Goal: Task Accomplishment & Management: Use online tool/utility

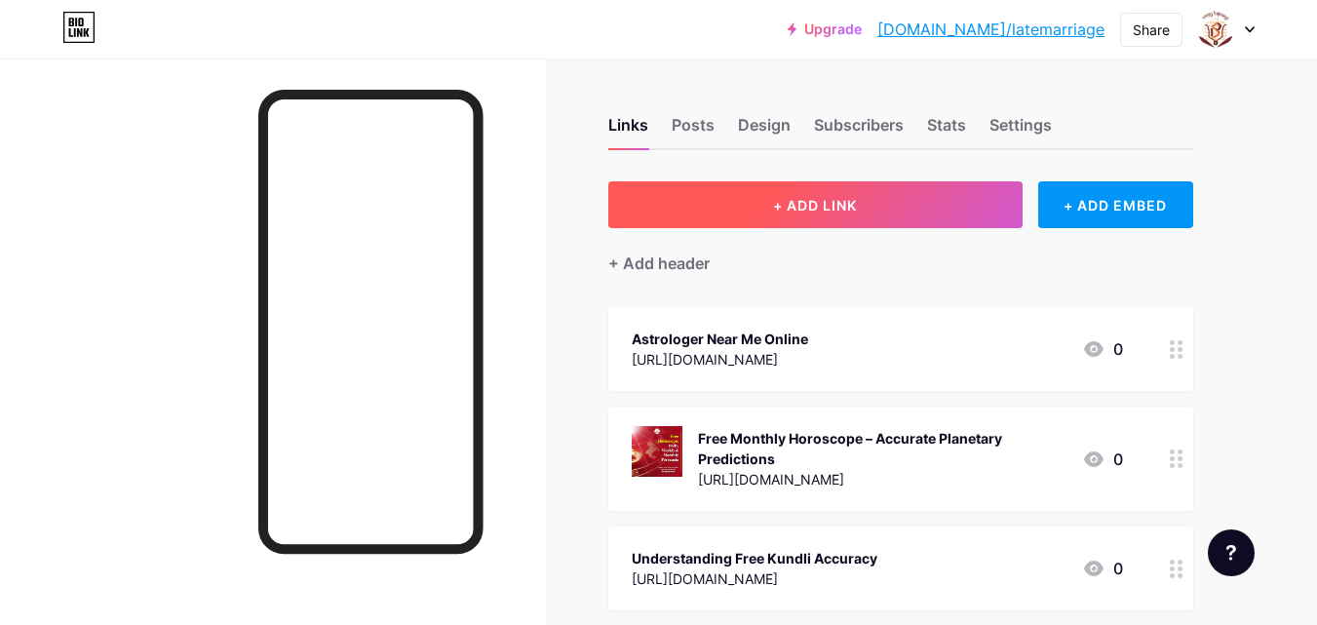
click at [790, 225] on button "+ ADD LINK" at bounding box center [816, 204] width 414 height 47
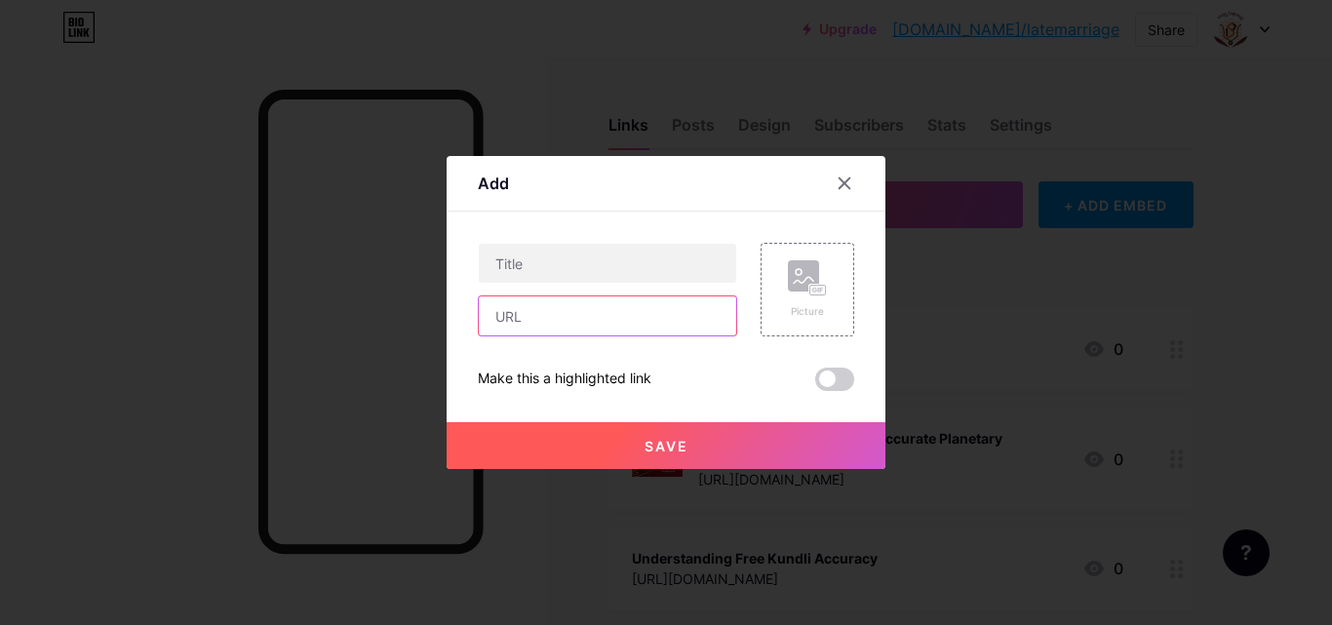
click at [538, 315] on input "text" at bounding box center [607, 315] width 257 height 39
paste input "[URL][DOMAIN_NAME]"
type input "[URL][DOMAIN_NAME]"
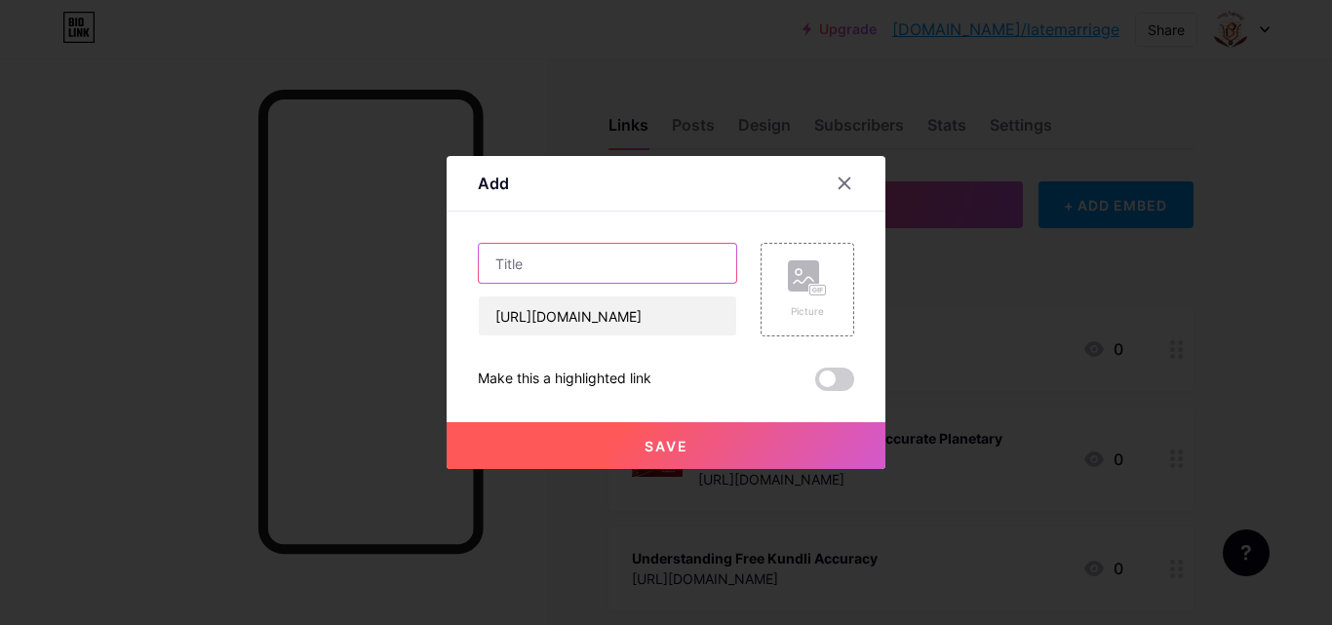
click at [551, 270] on input "text" at bounding box center [607, 263] width 257 height 39
paste input "Daily Horoscope Online – Quick & Reliable Predictions"
type input "Daily Horoscope Online – Quick & Reliable Predictions"
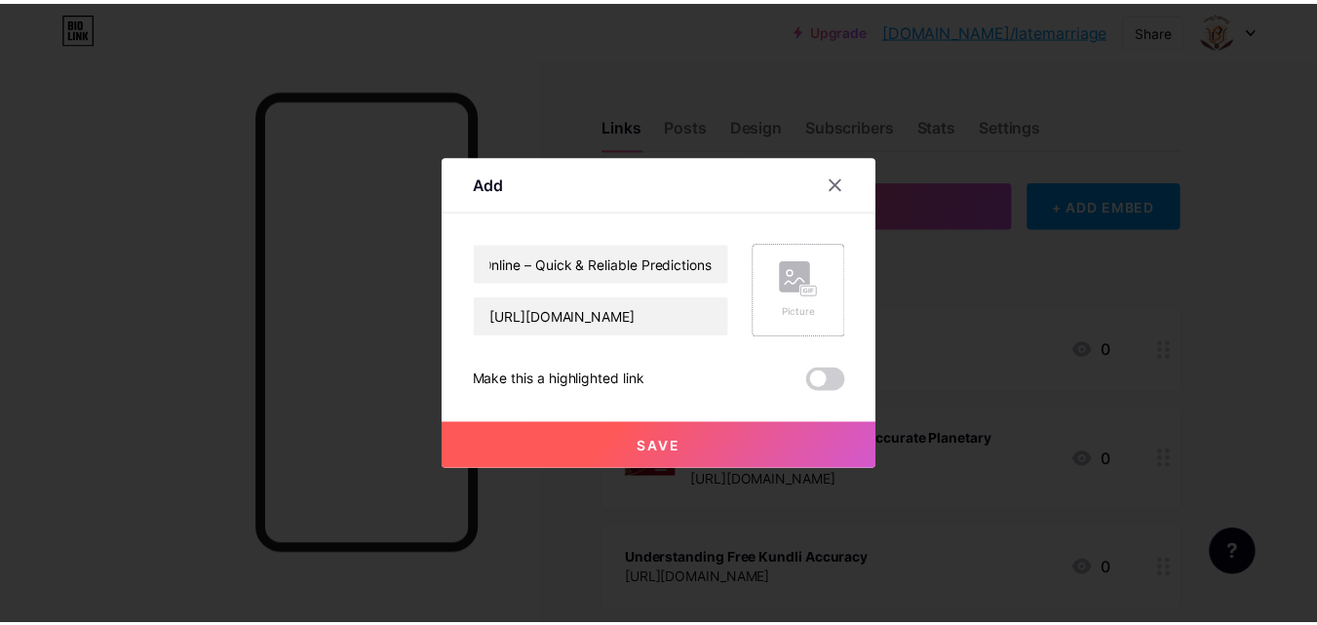
scroll to position [0, 0]
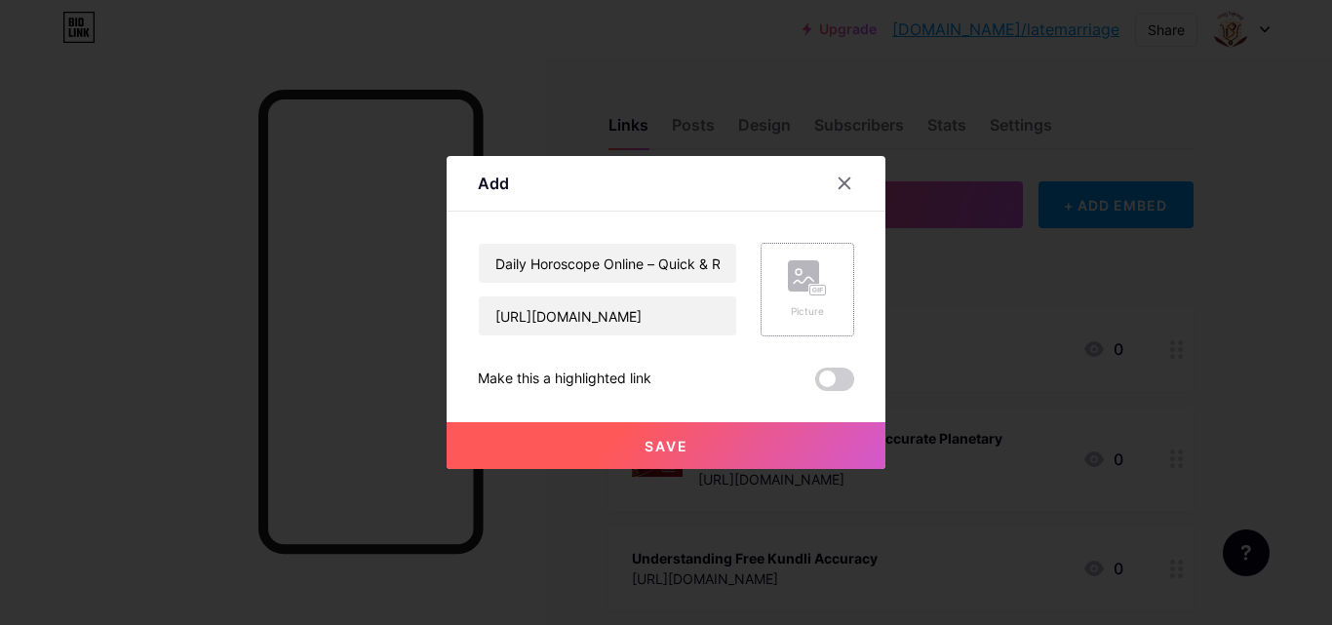
click at [802, 273] on circle at bounding box center [799, 272] width 6 height 6
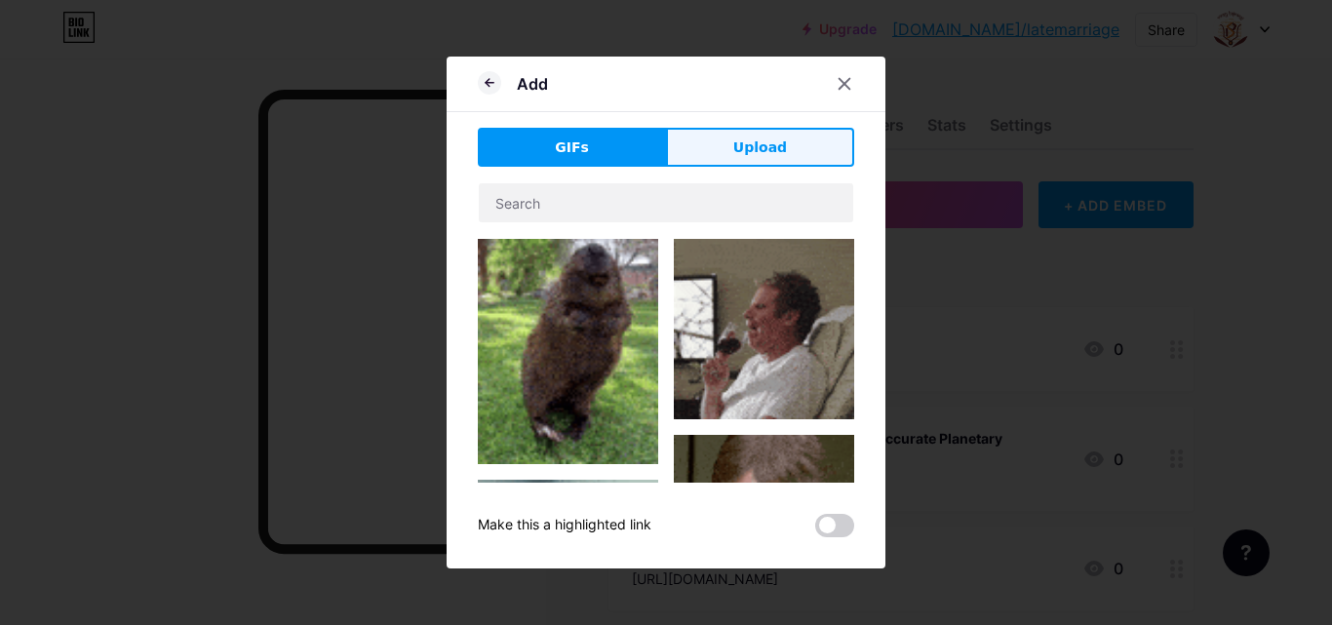
click at [779, 149] on span "Upload" at bounding box center [760, 147] width 54 height 20
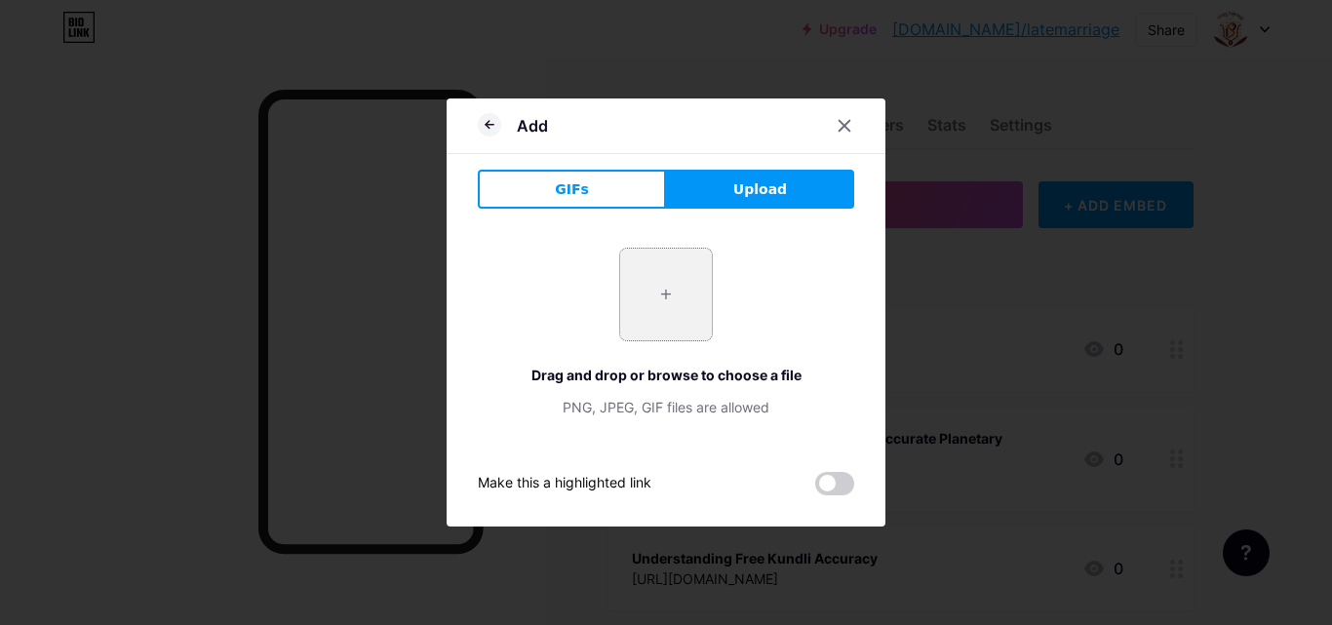
click at [657, 271] on input "file" at bounding box center [666, 295] width 92 height 92
type input "C:\fakepath\daily-horoscope.jpg"
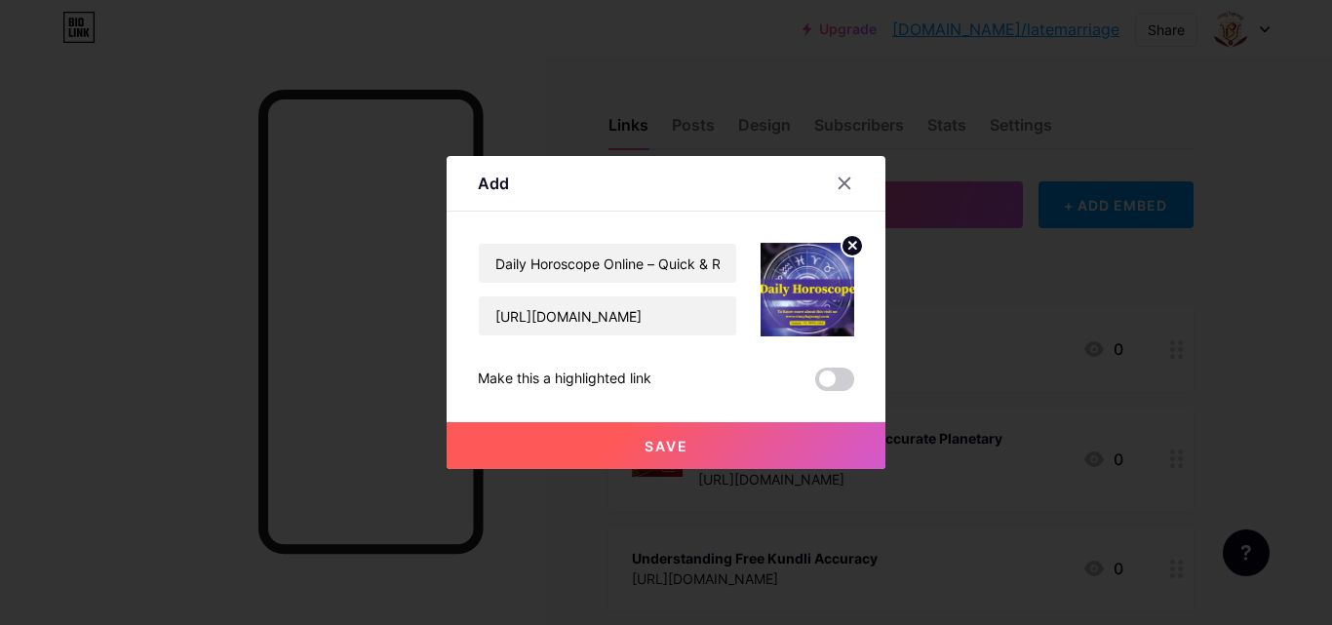
click at [662, 440] on span "Save" at bounding box center [667, 446] width 44 height 17
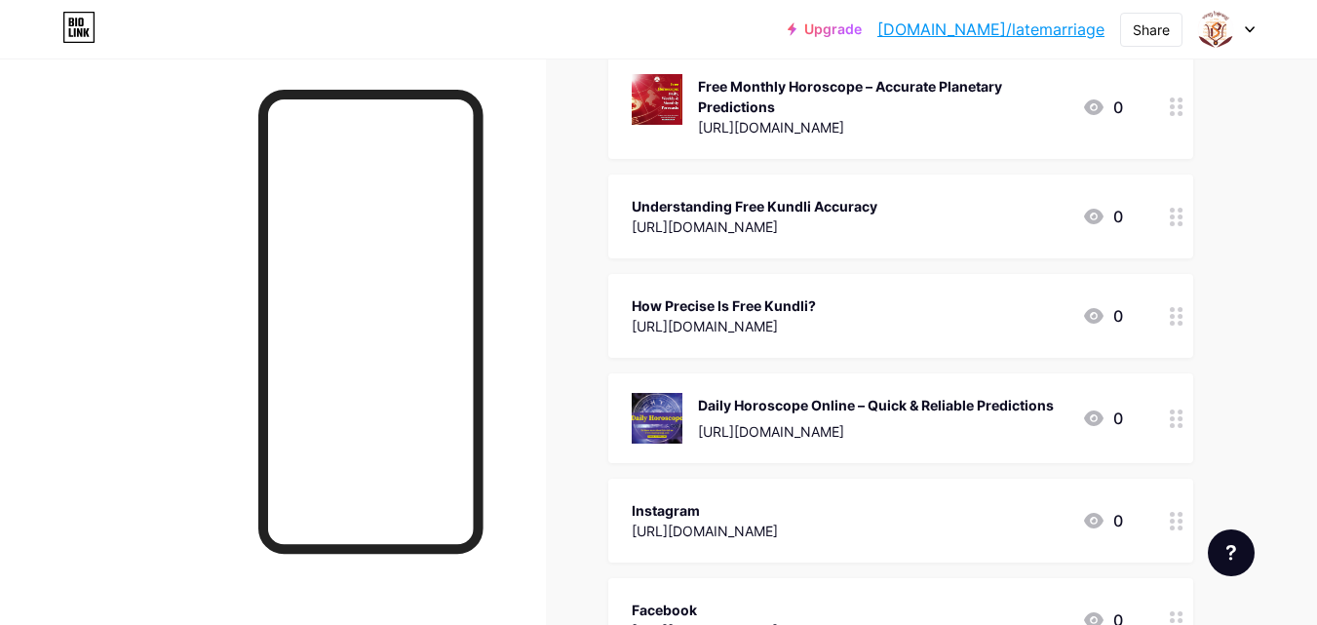
scroll to position [390, 0]
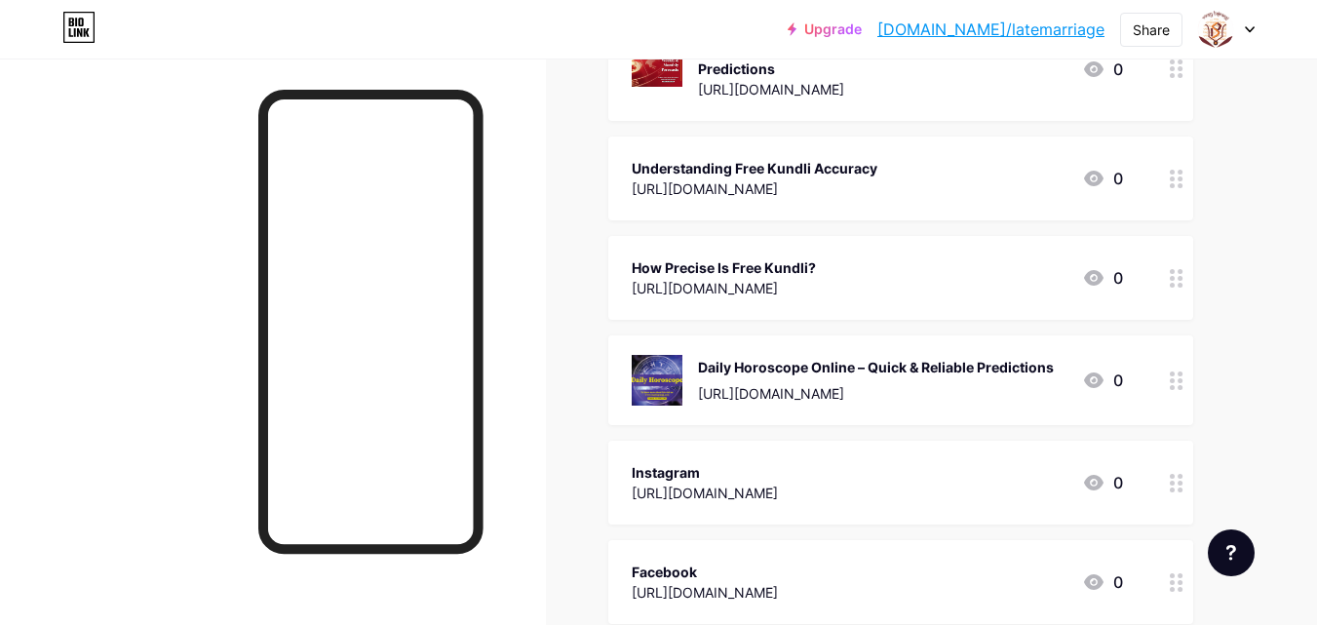
click at [1098, 378] on icon at bounding box center [1094, 381] width 20 height 16
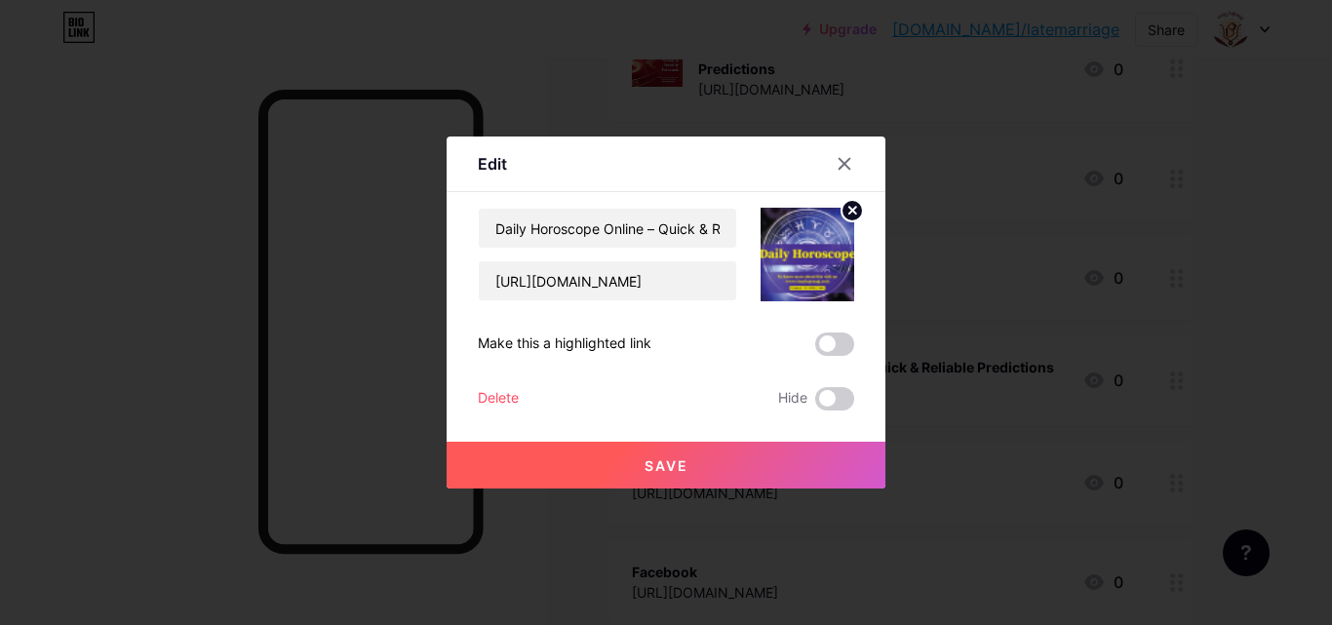
click at [830, 344] on span at bounding box center [834, 344] width 39 height 23
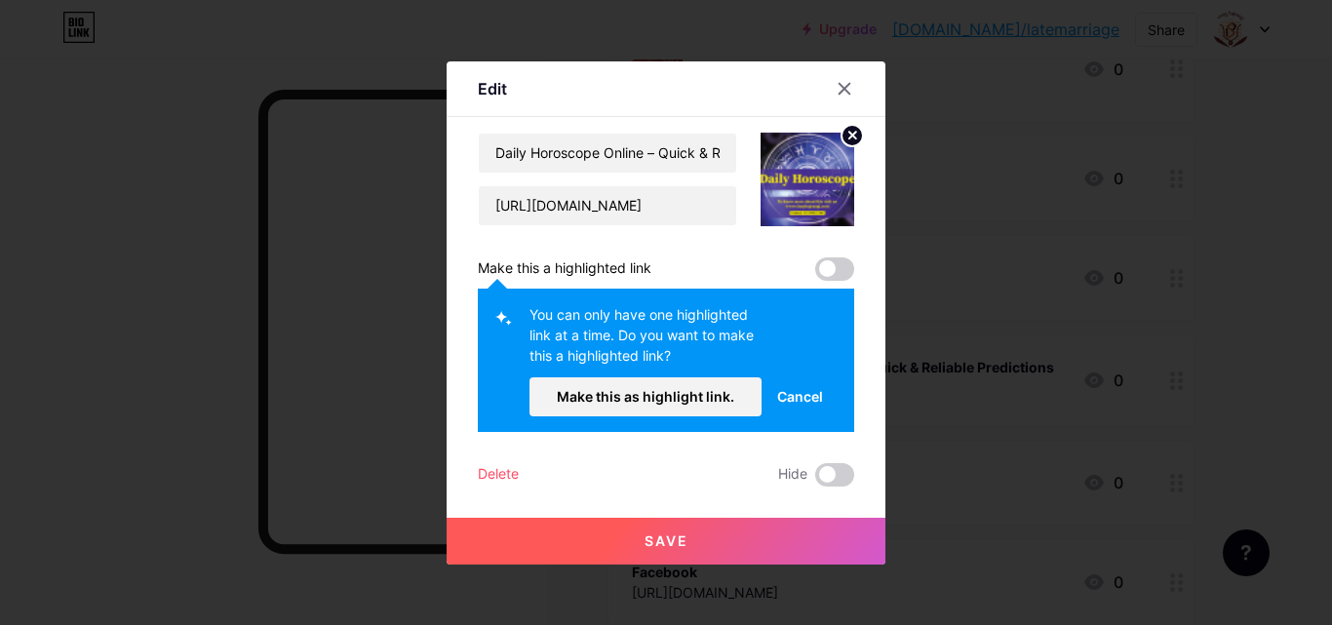
click at [690, 536] on button "Save" at bounding box center [666, 541] width 439 height 47
click at [843, 92] on icon at bounding box center [845, 89] width 16 height 16
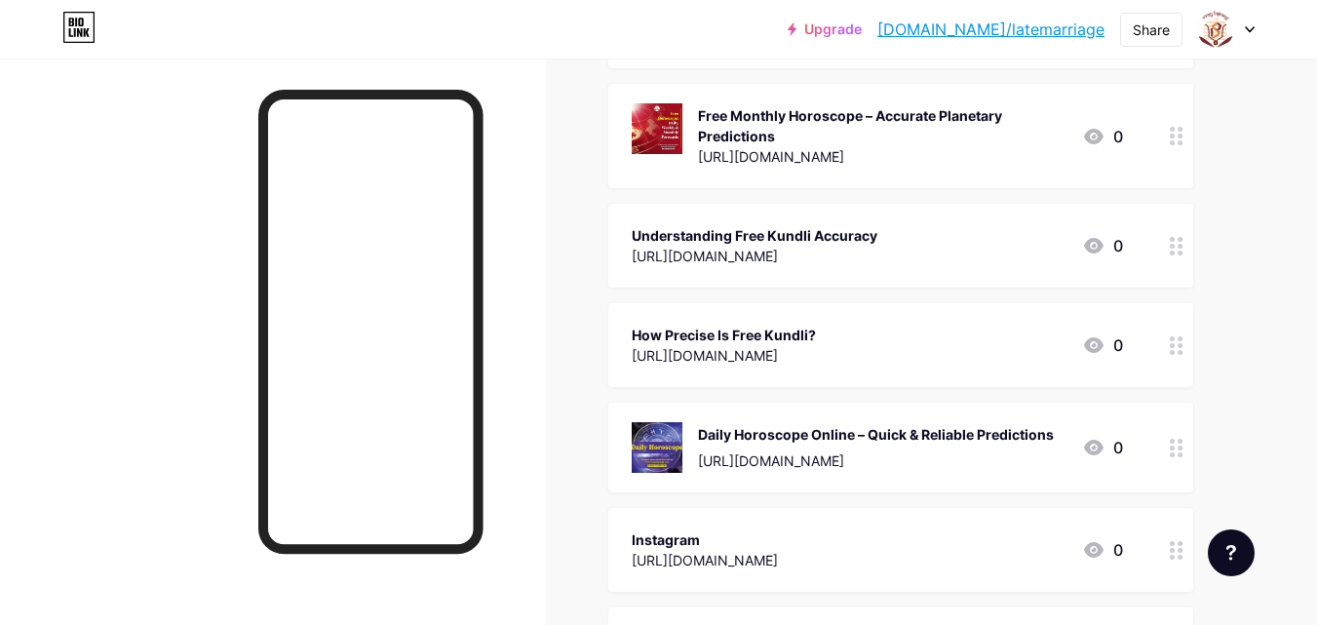
scroll to position [293, 0]
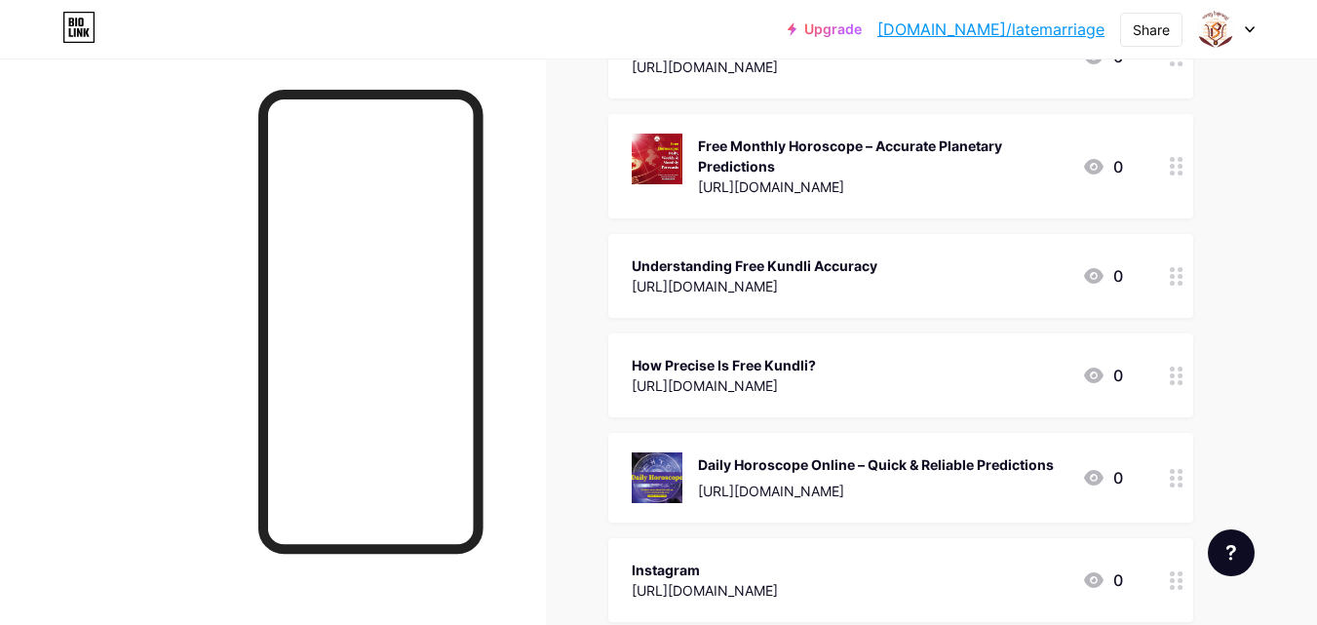
click at [1042, 37] on link "[DOMAIN_NAME]/latemarriage" at bounding box center [991, 29] width 227 height 23
